Goal: Communication & Community: Answer question/provide support

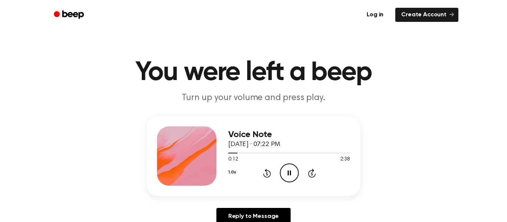
click at [313, 172] on icon at bounding box center [312, 173] width 8 height 9
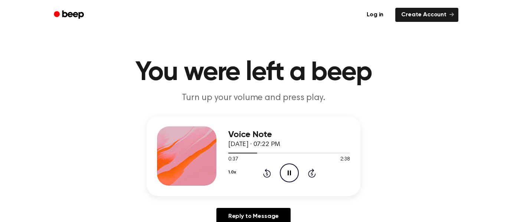
click at [313, 172] on icon at bounding box center [312, 173] width 8 height 9
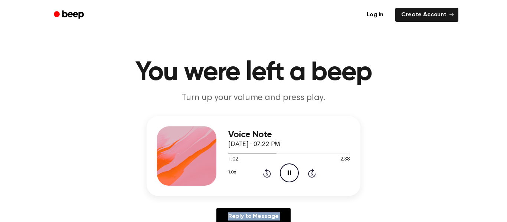
click at [313, 172] on icon at bounding box center [312, 173] width 8 height 9
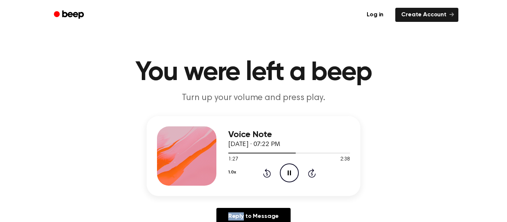
click at [313, 172] on icon at bounding box center [312, 173] width 8 height 9
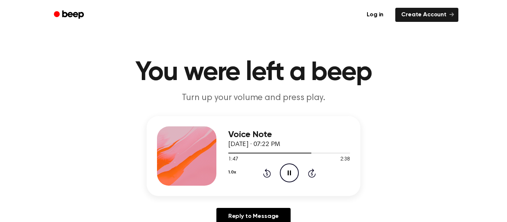
click at [313, 172] on icon at bounding box center [312, 173] width 8 height 9
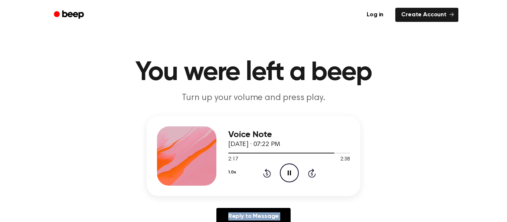
click at [313, 172] on icon at bounding box center [312, 173] width 8 height 9
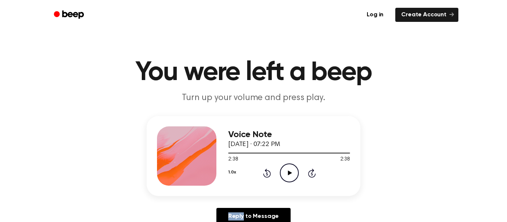
click at [313, 172] on icon at bounding box center [312, 173] width 8 height 9
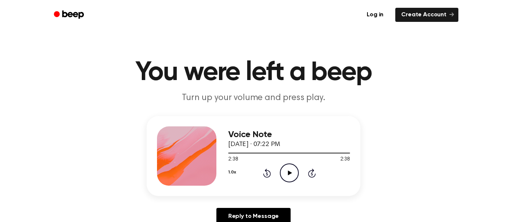
click at [313, 172] on icon at bounding box center [312, 173] width 8 height 9
click at [229, 154] on div at bounding box center [289, 153] width 122 height 6
click at [293, 183] on div "Voice Note [DATE] · 07:22 PM 0:00 2:38 Your browser does not support the [objec…" at bounding box center [289, 156] width 122 height 59
click at [292, 182] on circle at bounding box center [289, 173] width 18 height 18
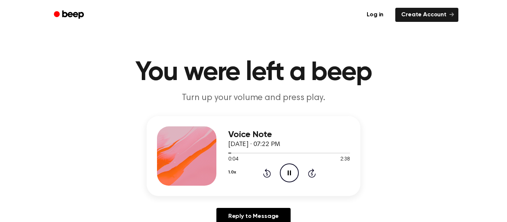
drag, startPoint x: 230, startPoint y: 154, endPoint x: 225, endPoint y: 157, distance: 6.0
click at [225, 157] on div "Voice Note [DATE] · 07:22 PM 0:04 2:38 Your browser does not support the [objec…" at bounding box center [254, 156] width 214 height 80
click at [295, 158] on div "0:06 2:38" at bounding box center [289, 160] width 122 height 8
click at [297, 154] on div at bounding box center [289, 153] width 122 height 6
click at [229, 153] on div at bounding box center [263, 153] width 70 height 1
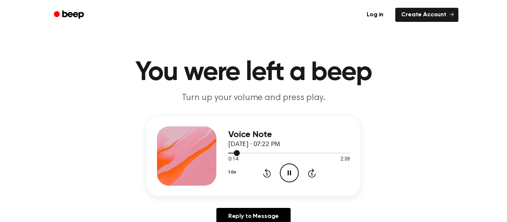
click at [228, 155] on div at bounding box center [289, 153] width 122 height 6
click at [228, 154] on div at bounding box center [289, 153] width 122 height 6
click at [282, 176] on icon "Play Audio" at bounding box center [289, 173] width 19 height 19
click at [290, 172] on icon at bounding box center [289, 173] width 3 height 5
click at [268, 174] on icon "Rewind 5 seconds" at bounding box center [267, 174] width 8 height 10
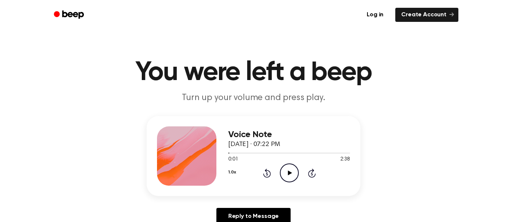
click at [268, 174] on icon "Rewind 5 seconds" at bounding box center [267, 174] width 8 height 10
click at [290, 176] on icon "Play Audio" at bounding box center [289, 173] width 19 height 19
click at [230, 171] on button "1.0x" at bounding box center [231, 172] width 7 height 13
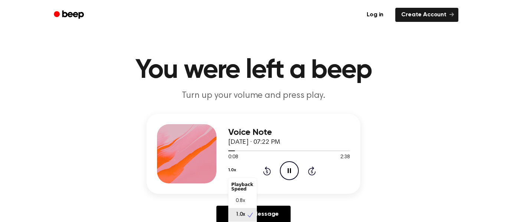
scroll to position [3, 0]
click at [368, 190] on div "Voice Note [DATE] · 07:22 PM 0:10 2:38 Your browser does not support the [objec…" at bounding box center [254, 171] width 490 height 115
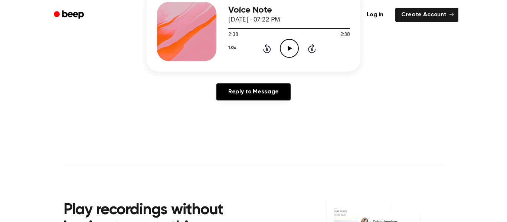
scroll to position [0, 0]
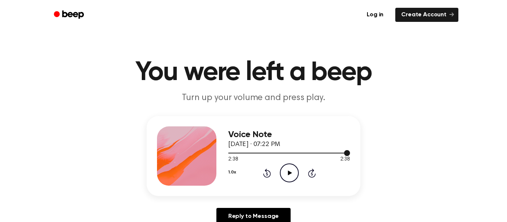
click at [228, 153] on div at bounding box center [289, 153] width 122 height 1
click at [268, 174] on icon "Rewind 5 seconds" at bounding box center [267, 174] width 8 height 10
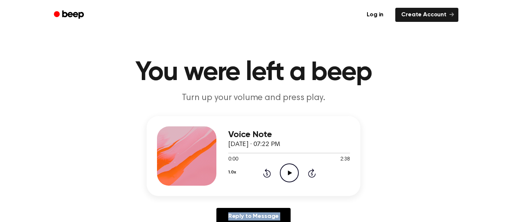
click at [268, 174] on icon "Rewind 5 seconds" at bounding box center [267, 174] width 8 height 10
click at [290, 168] on icon "Play Audio" at bounding box center [289, 173] width 19 height 19
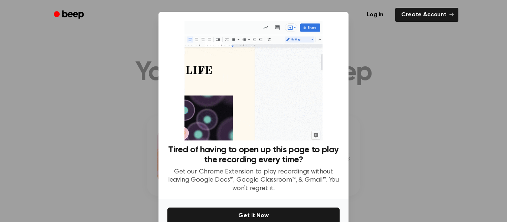
scroll to position [39, 0]
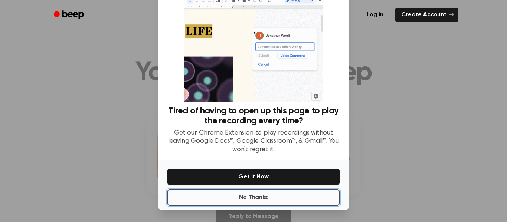
click at [296, 204] on button "No Thanks" at bounding box center [254, 198] width 172 height 16
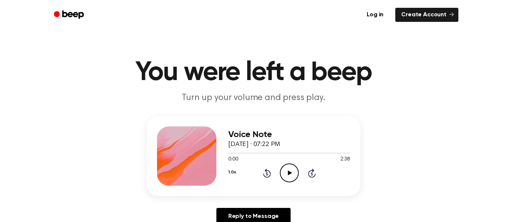
click at [287, 173] on icon "Play Audio" at bounding box center [289, 173] width 19 height 19
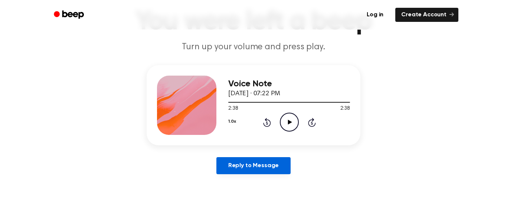
click at [235, 173] on link "Reply to Message" at bounding box center [254, 165] width 74 height 17
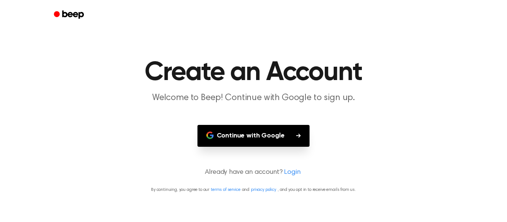
click at [251, 136] on button "Continue with Google" at bounding box center [254, 136] width 113 height 22
